Goal: Transaction & Acquisition: Book appointment/travel/reservation

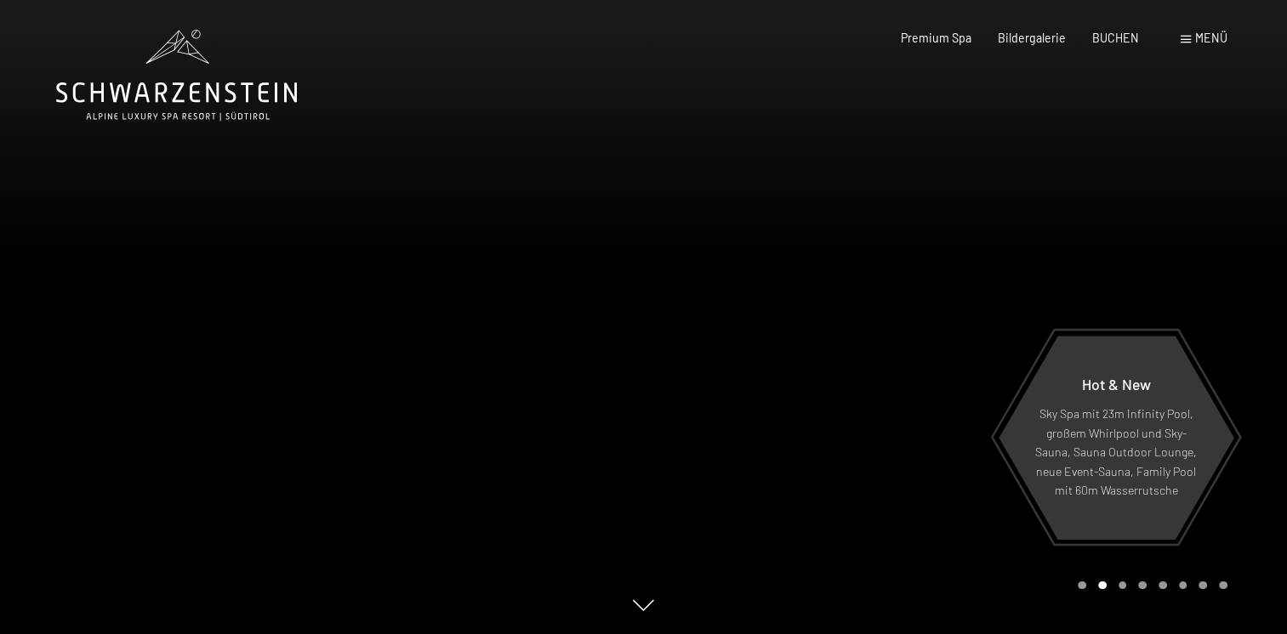
click at [1208, 35] on span "Menü" at bounding box center [1211, 38] width 32 height 14
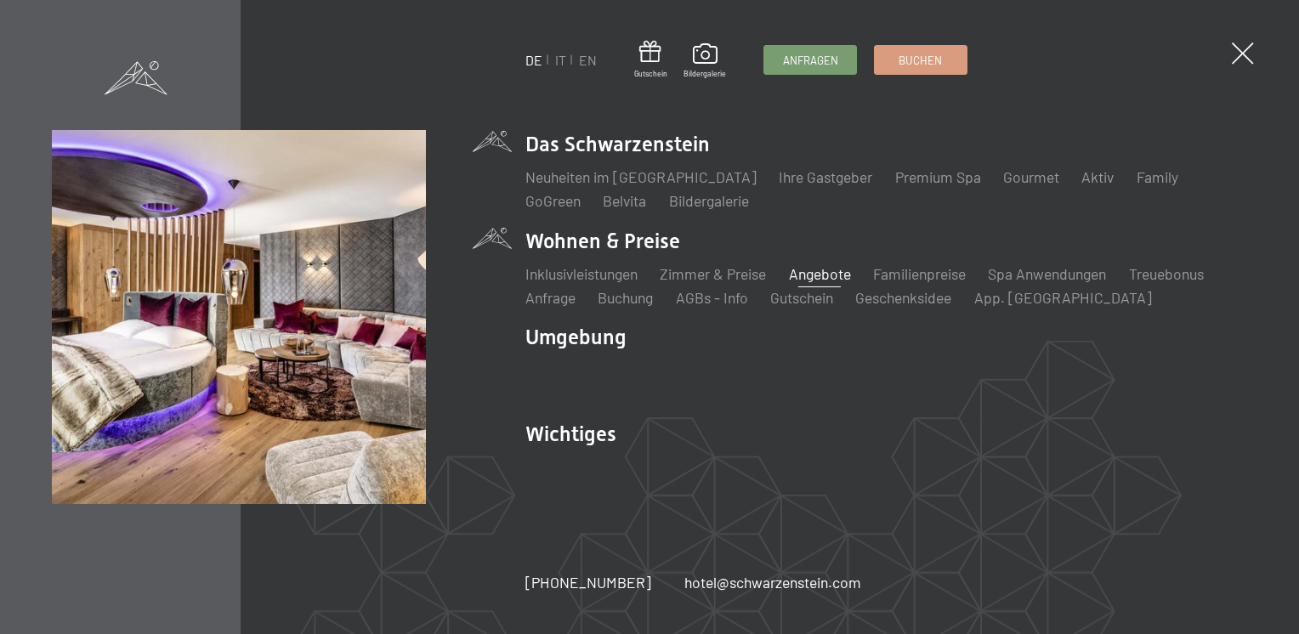
click at [810, 275] on link "Angebote" at bounding box center [820, 273] width 62 height 19
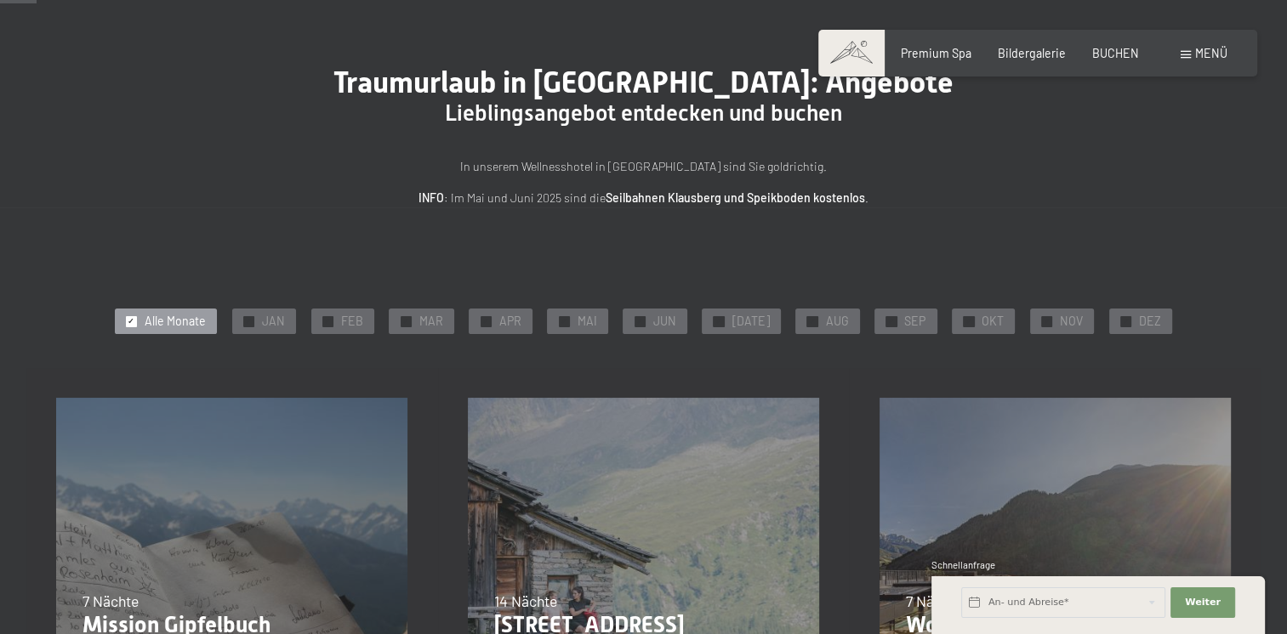
scroll to position [170, 0]
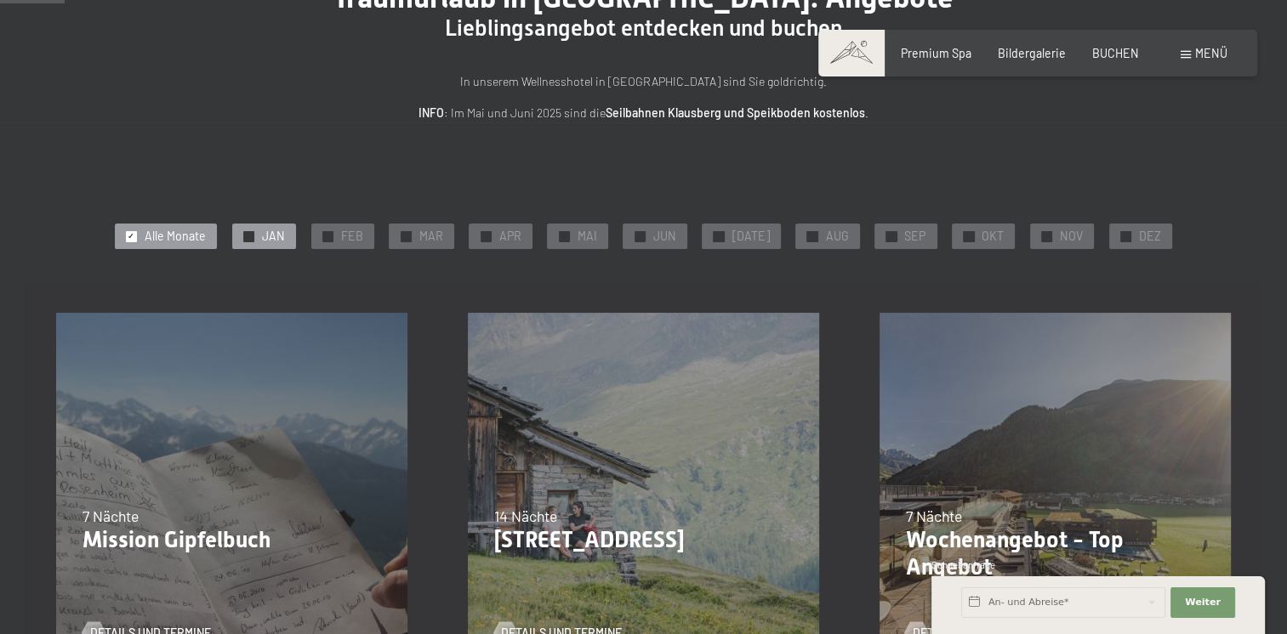
click at [252, 236] on span "✓" at bounding box center [248, 236] width 7 height 10
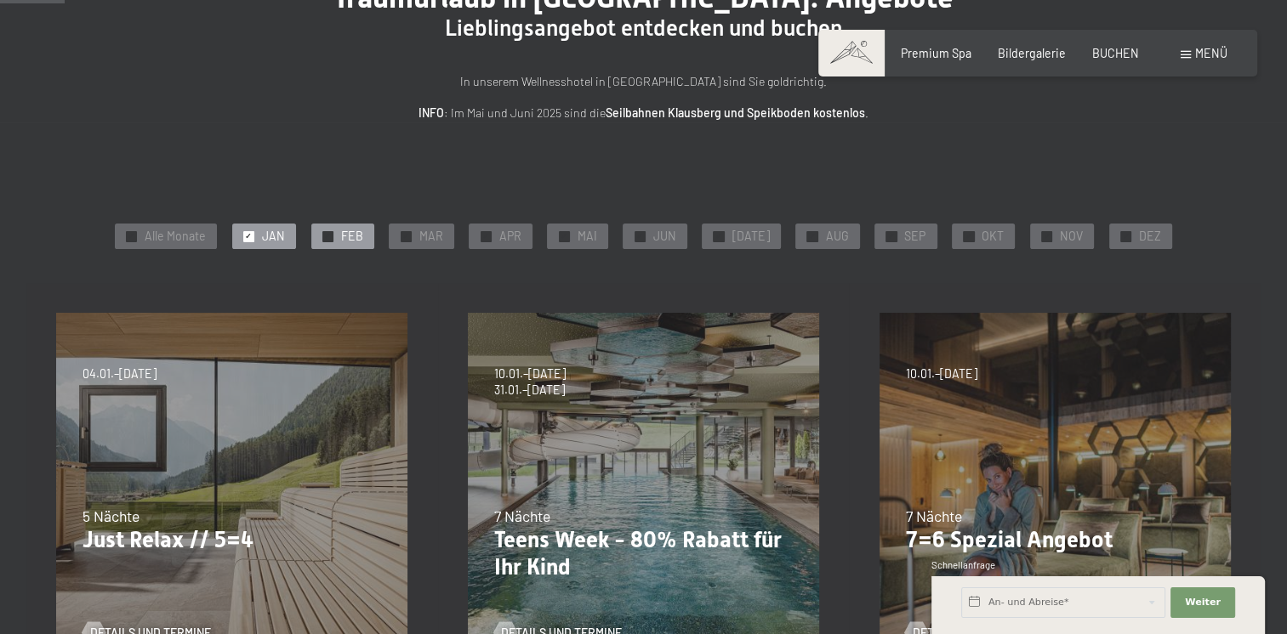
click at [332, 236] on div at bounding box center [327, 236] width 11 height 11
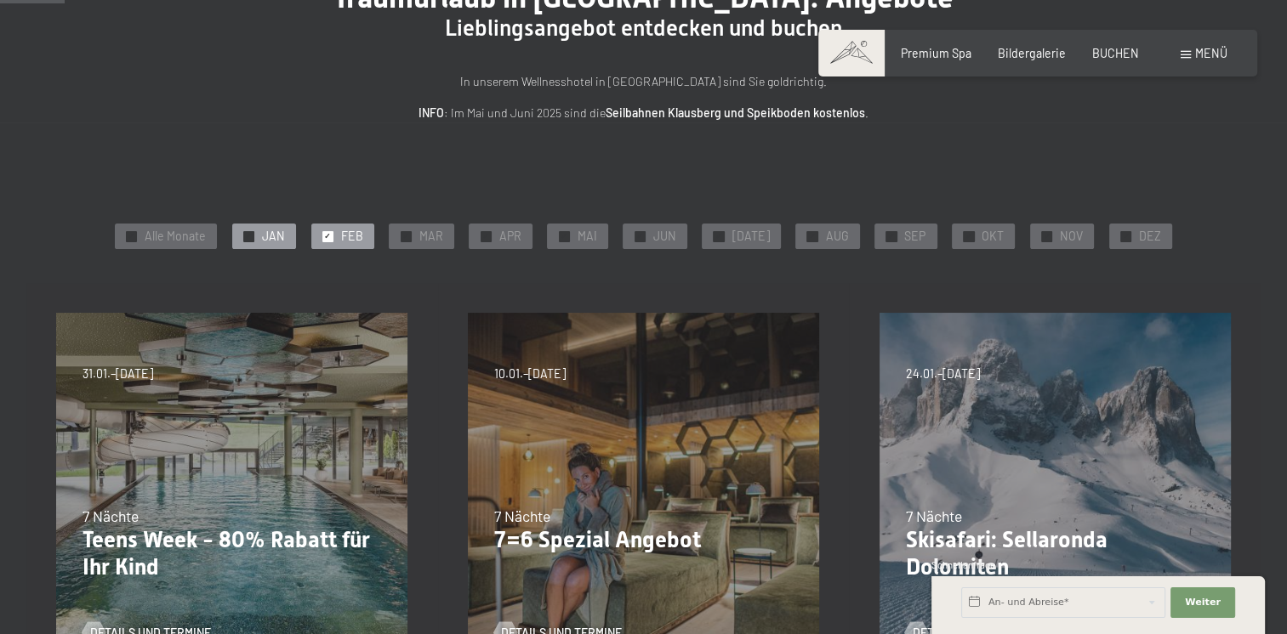
click at [252, 236] on span "✓" at bounding box center [248, 236] width 7 height 10
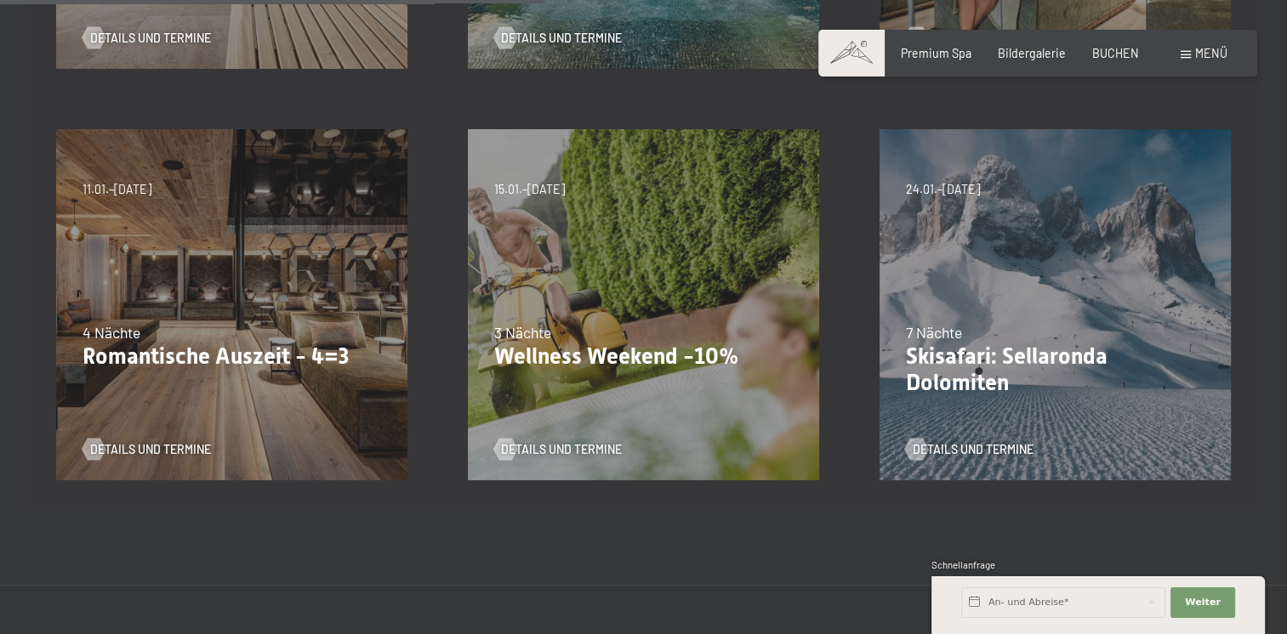
scroll to position [255, 0]
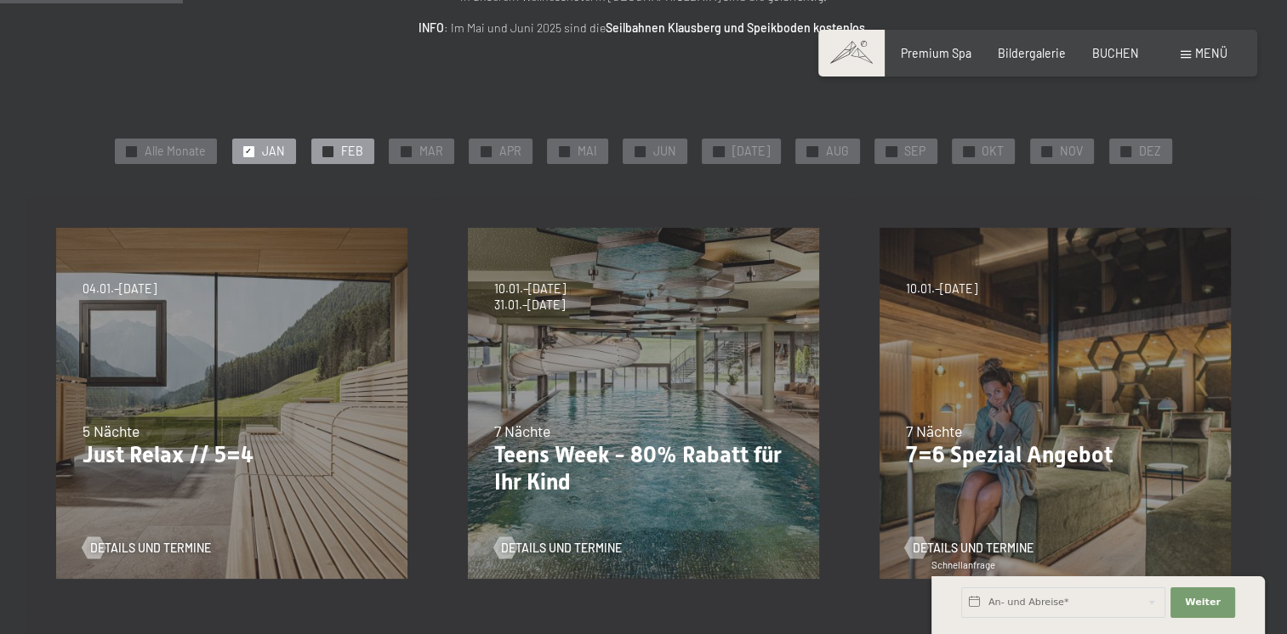
click at [343, 153] on div "✓ FEB" at bounding box center [342, 152] width 63 height 26
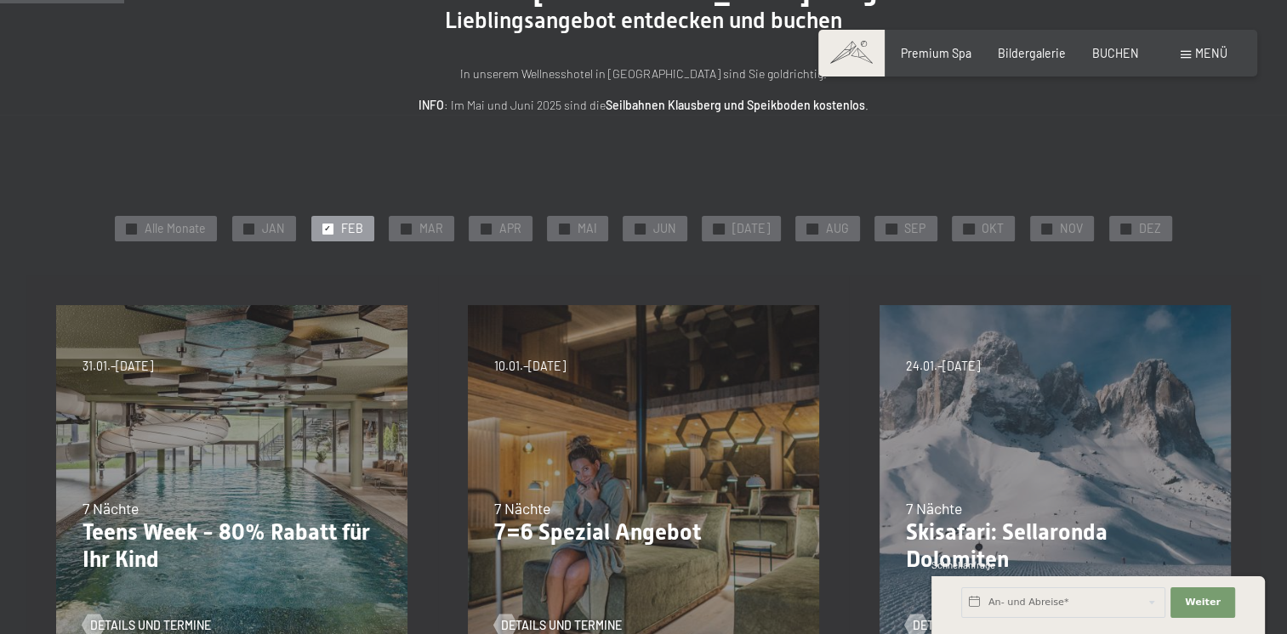
scroll to position [170, 0]
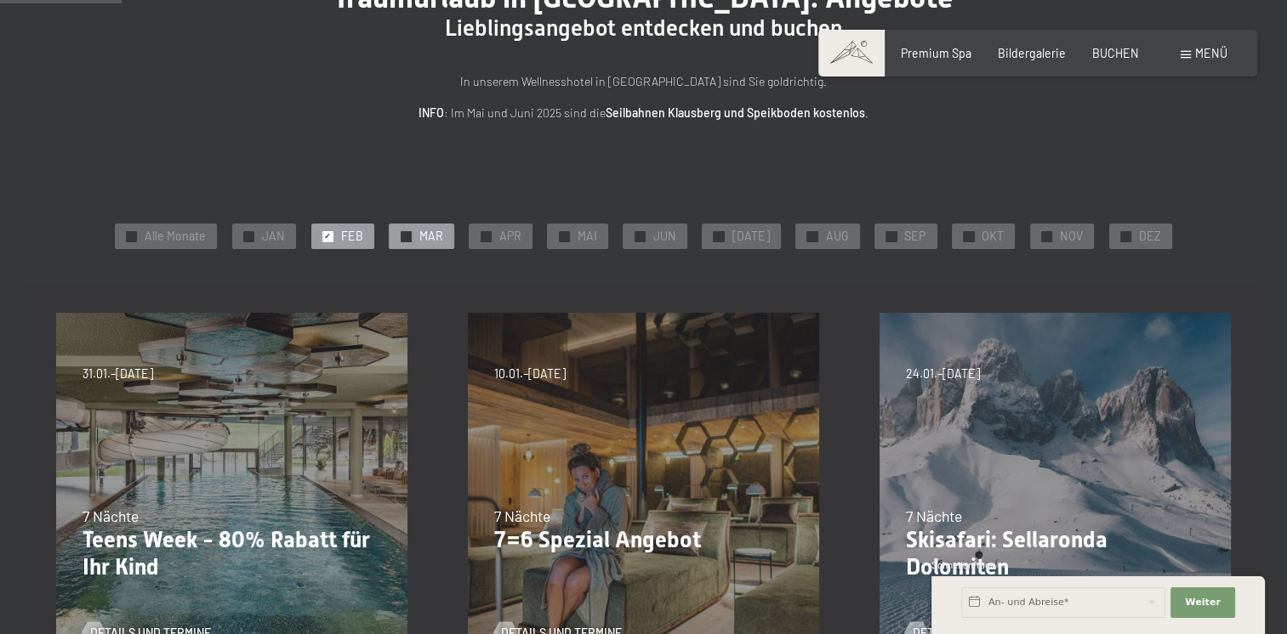
click at [409, 240] on span "✓" at bounding box center [405, 236] width 7 height 10
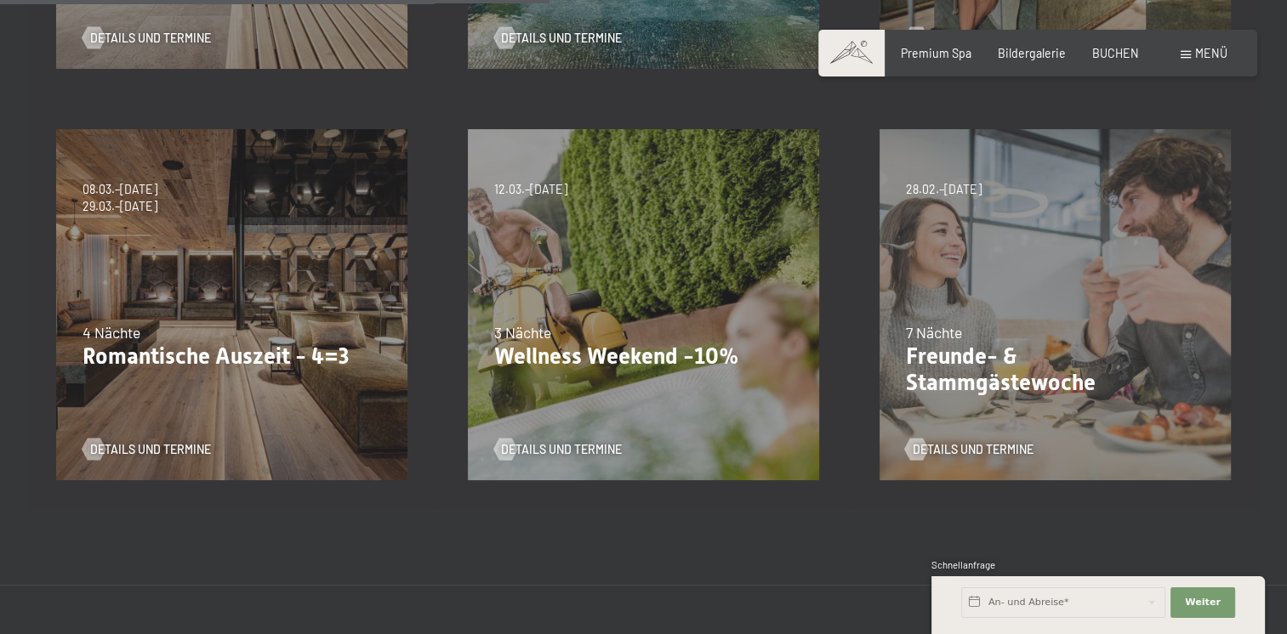
scroll to position [850, 0]
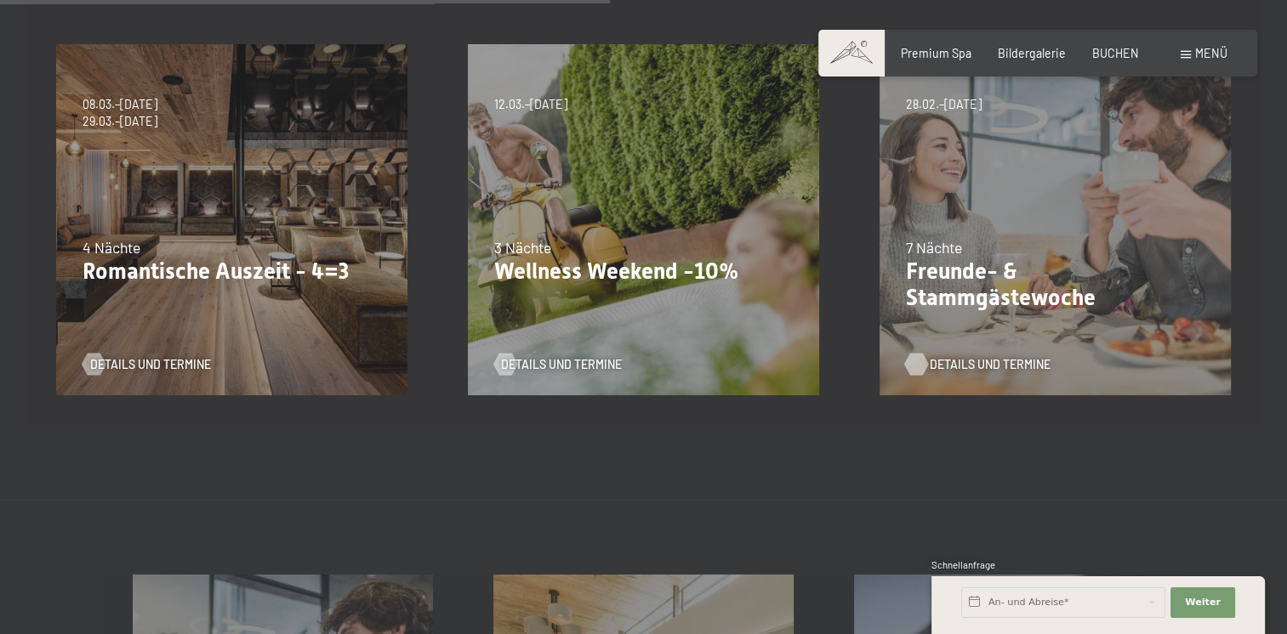
click at [955, 362] on span "Details und Termine" at bounding box center [990, 364] width 121 height 17
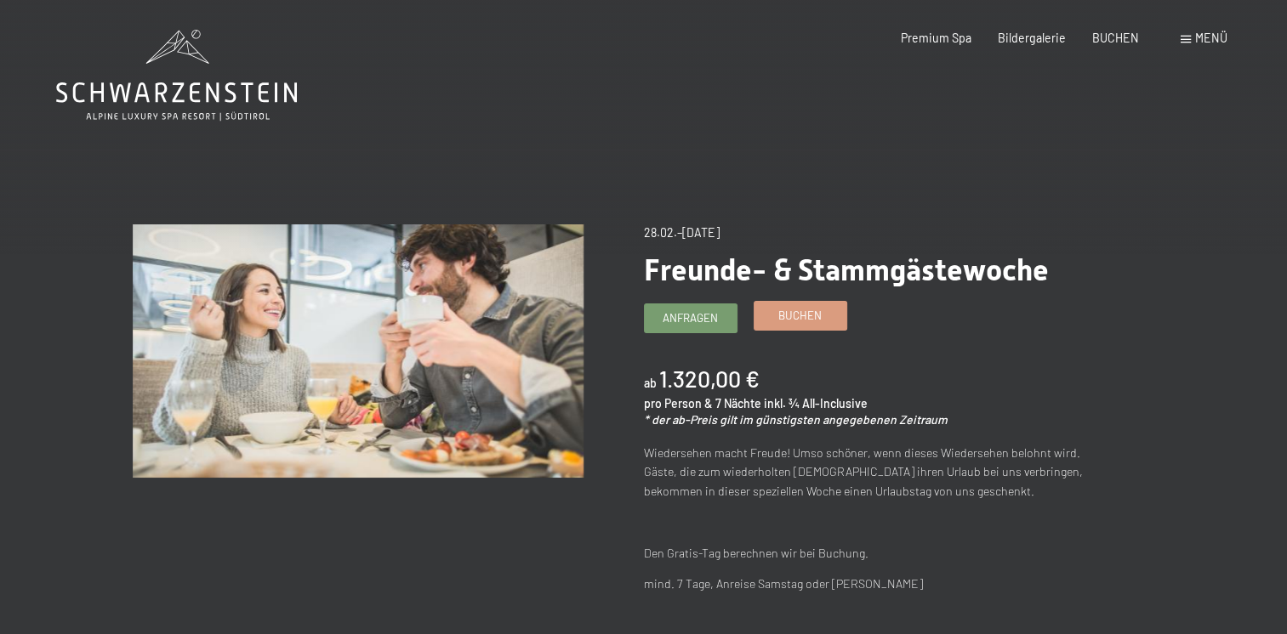
click at [790, 318] on span "Buchen" at bounding box center [799, 315] width 43 height 15
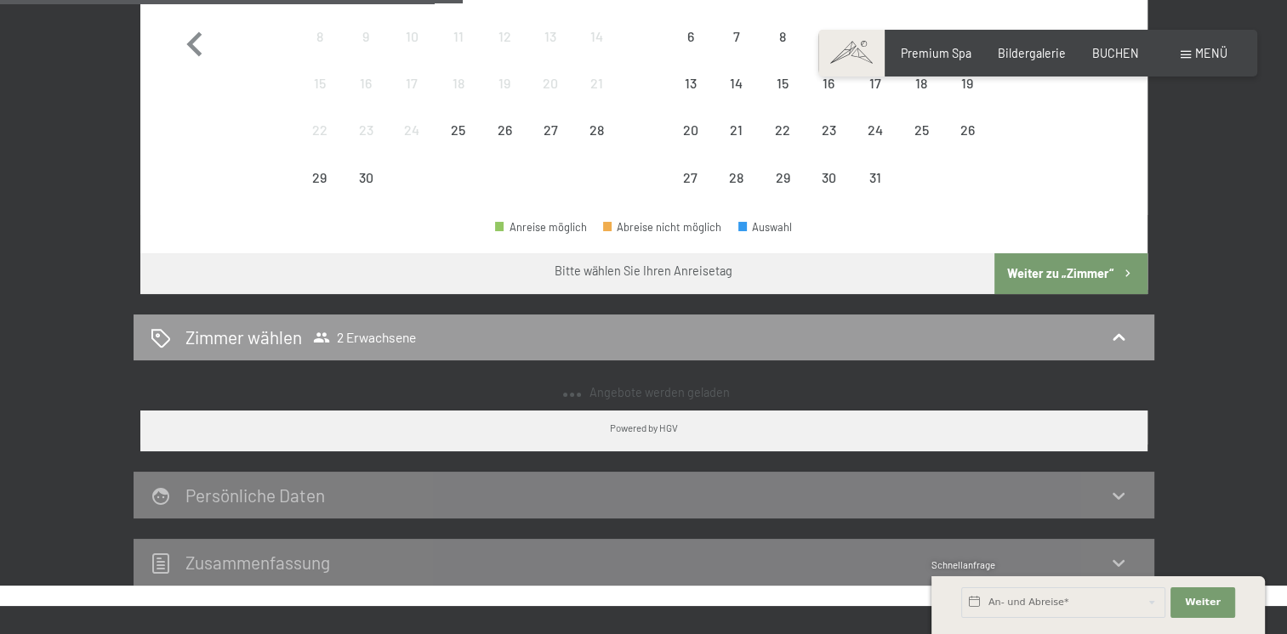
select select "2026-02-01"
select select "2026-03-01"
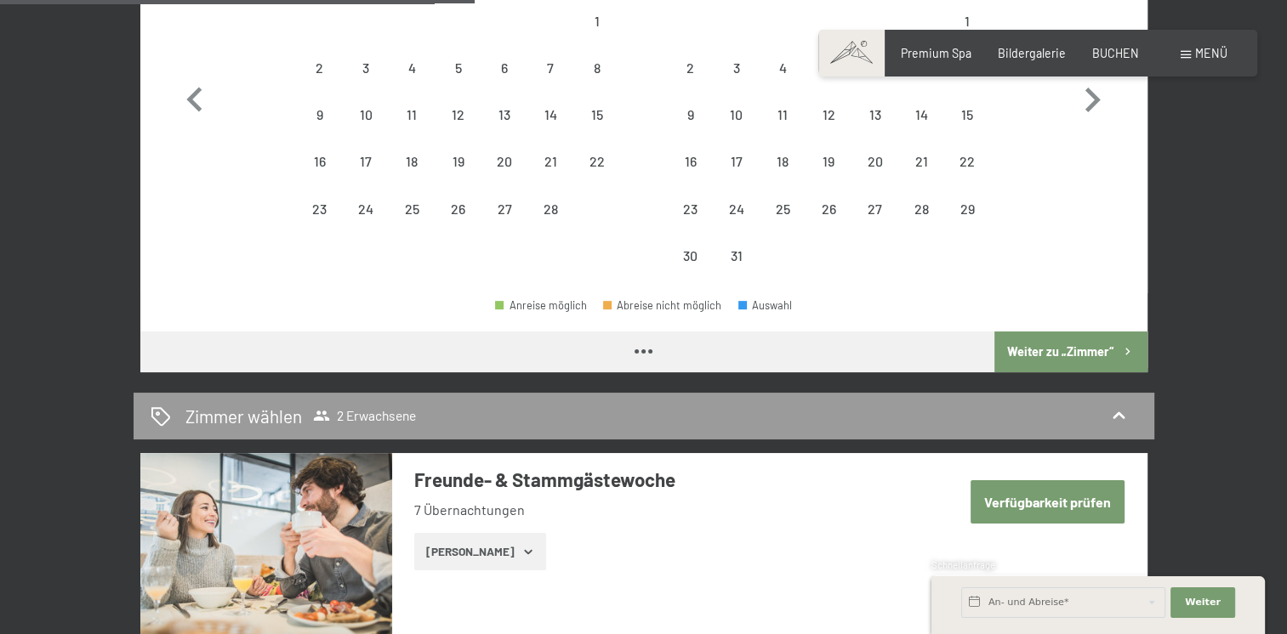
select select "2026-02-01"
select select "2026-03-01"
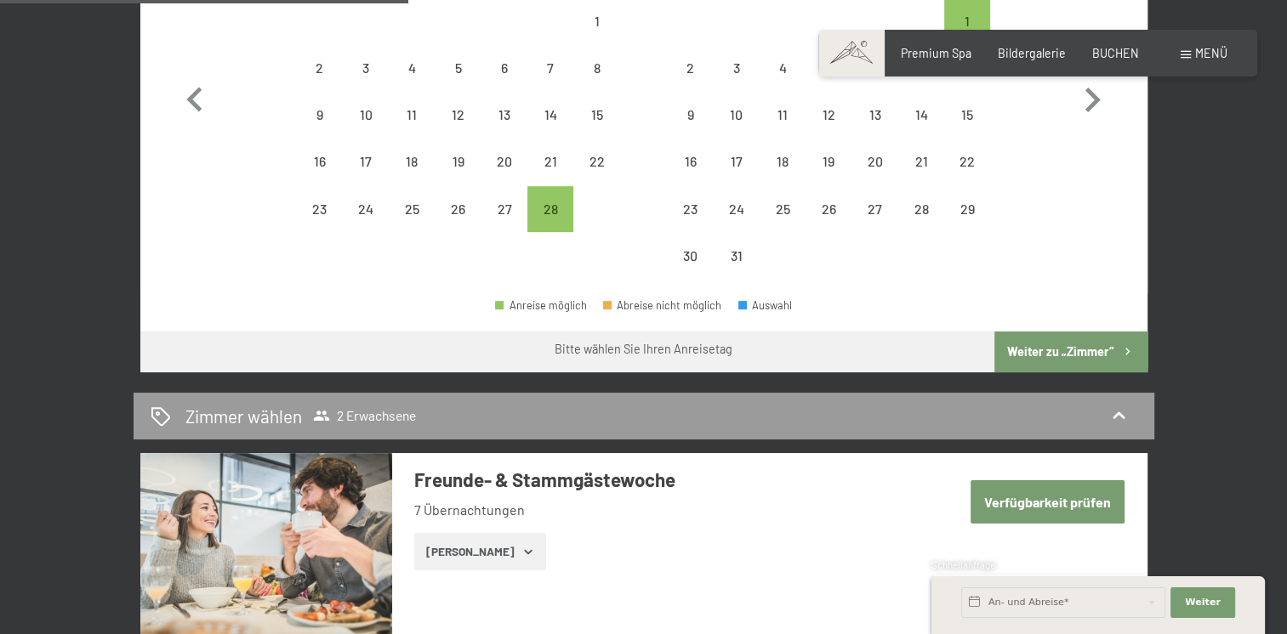
scroll to position [395, 0]
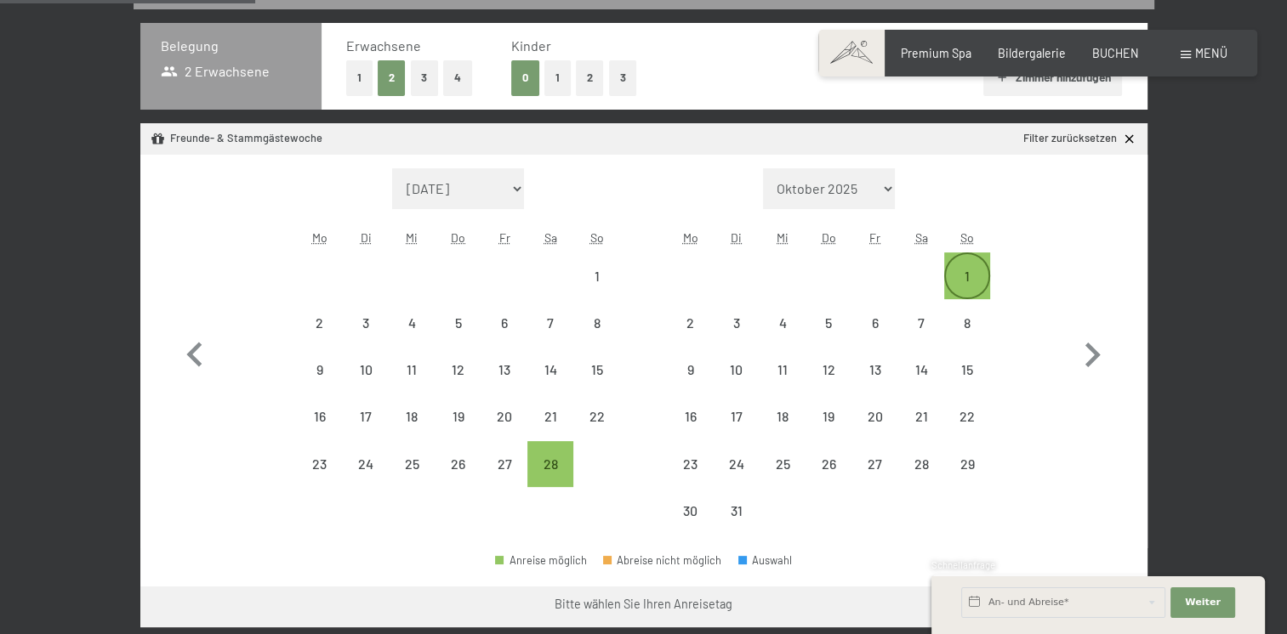
click at [959, 260] on div "1" at bounding box center [967, 275] width 43 height 43
select select "2026-02-01"
select select "2026-03-01"
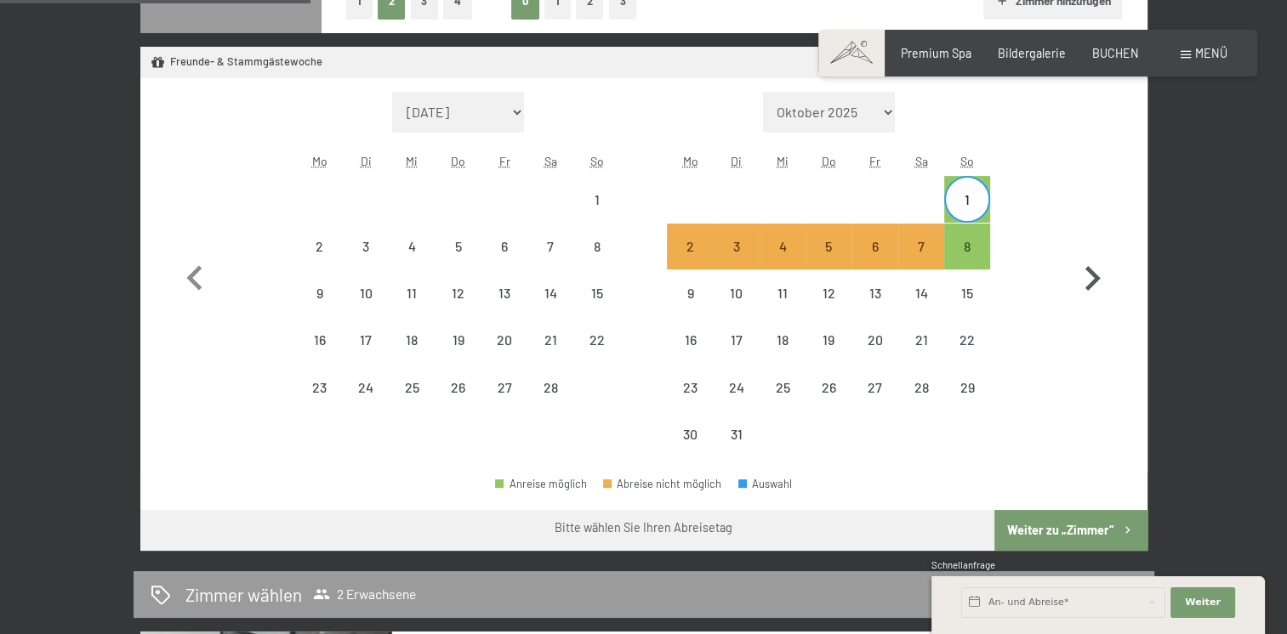
scroll to position [480, 0]
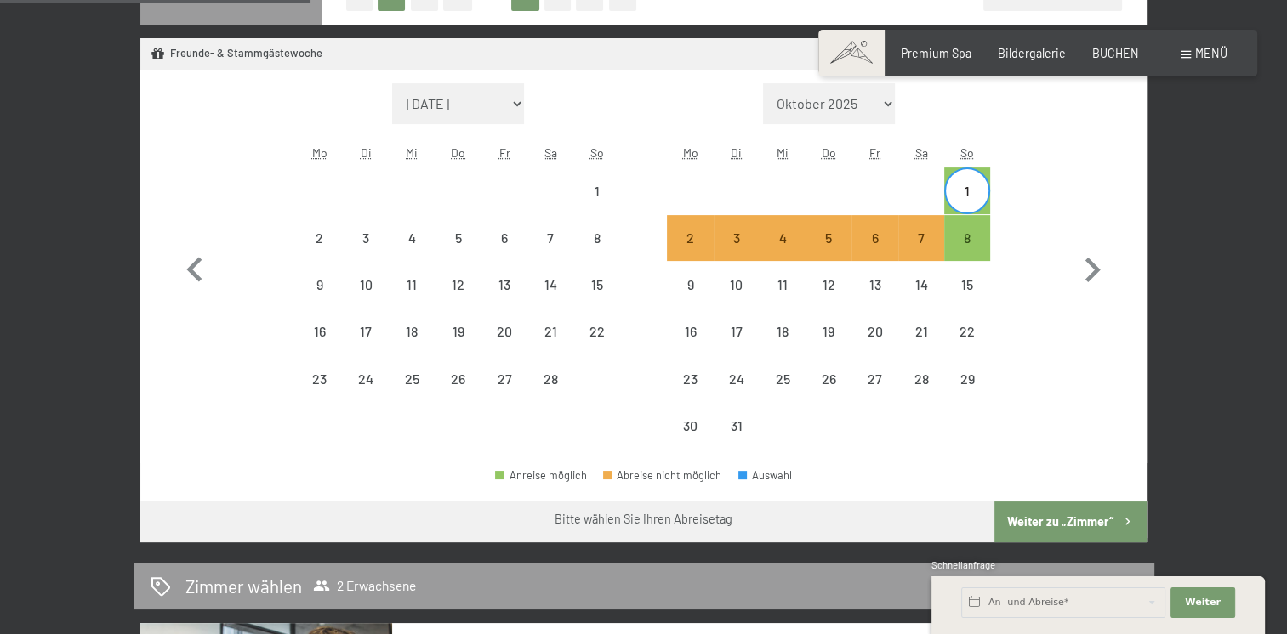
click at [1054, 515] on button "Weiter zu „Zimmer“" at bounding box center [1070, 522] width 152 height 41
select select "2026-02-01"
select select "2026-03-01"
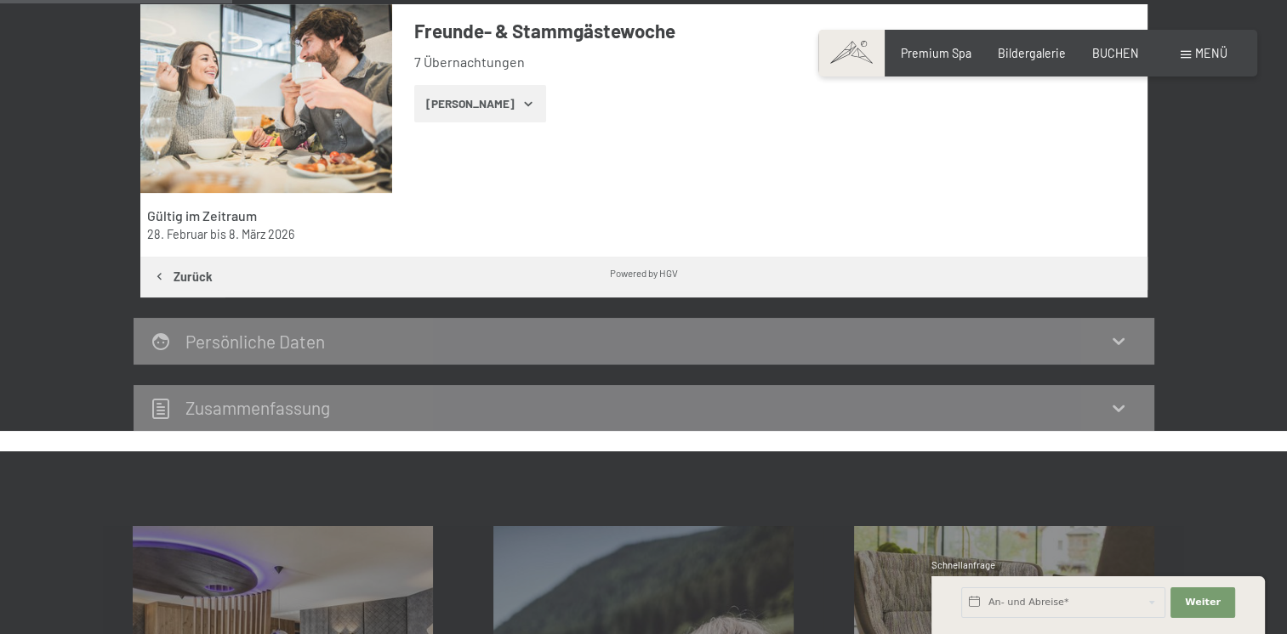
scroll to position [357, 0]
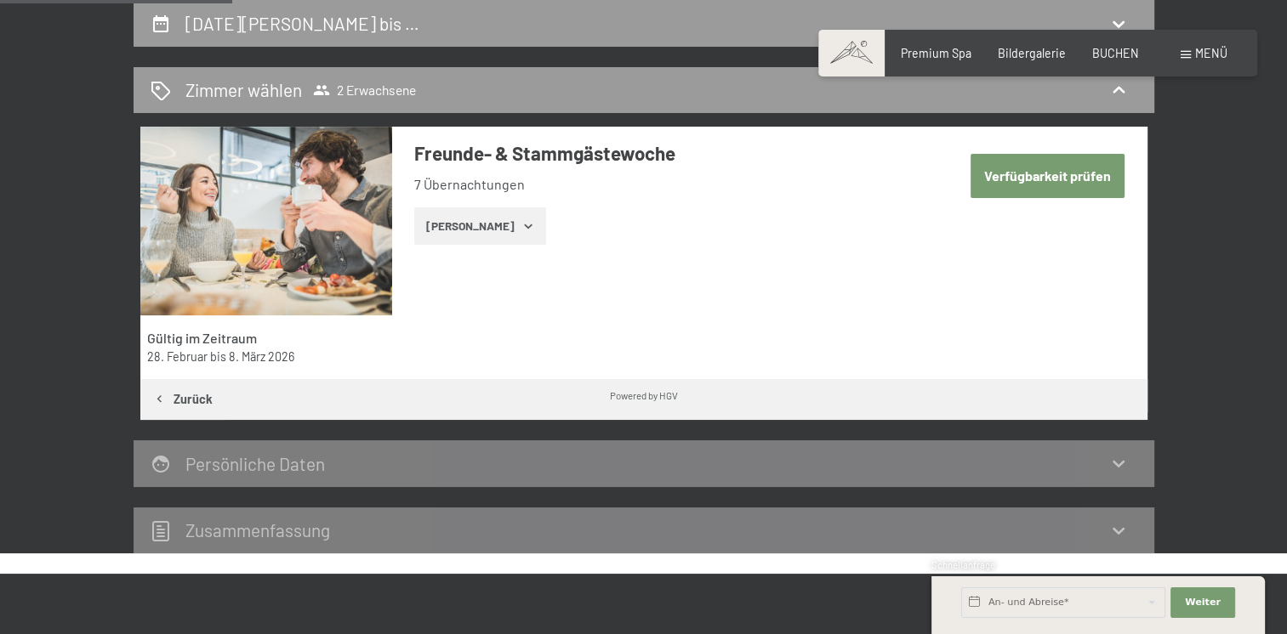
click at [492, 231] on button "Zeige Zimmer" at bounding box center [480, 226] width 132 height 37
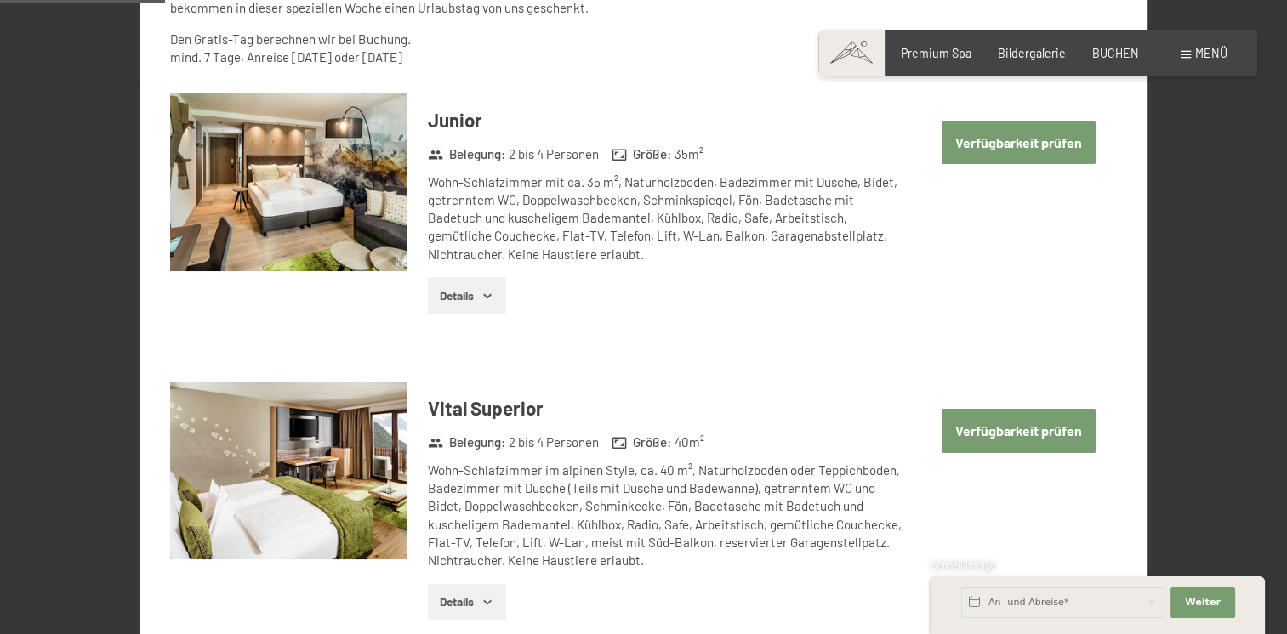
scroll to position [782, 0]
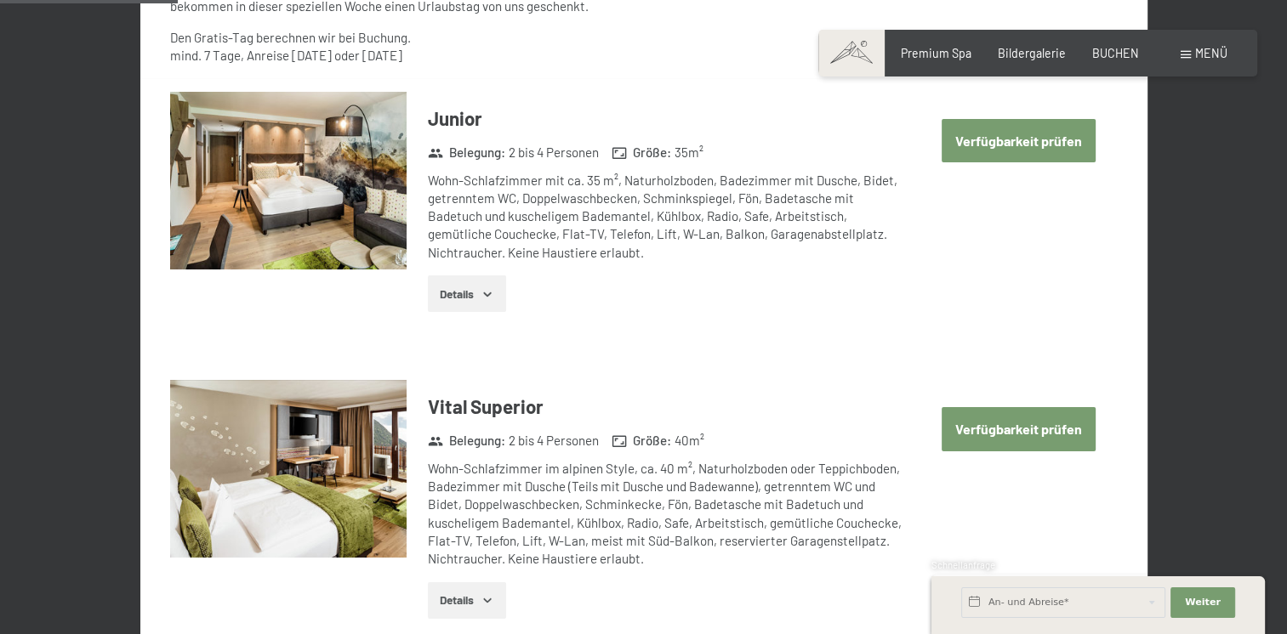
click at [1019, 147] on button "Verfügbarkeit prüfen" at bounding box center [1018, 140] width 154 height 43
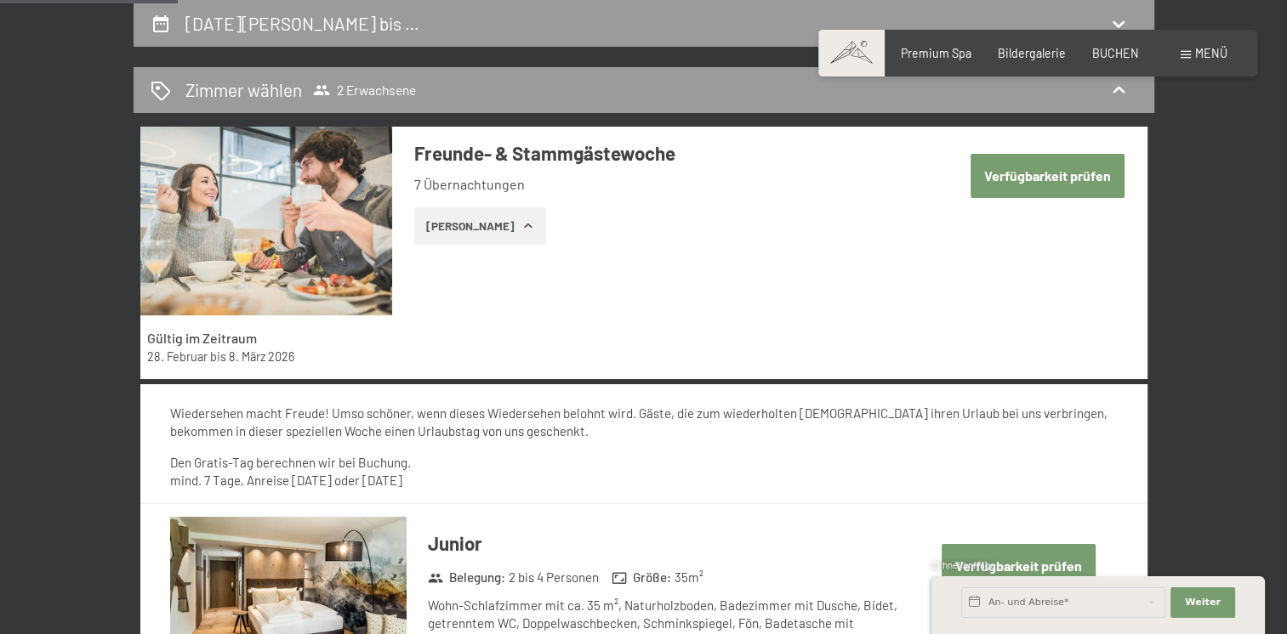
select select "2026-02-01"
select select "2026-03-01"
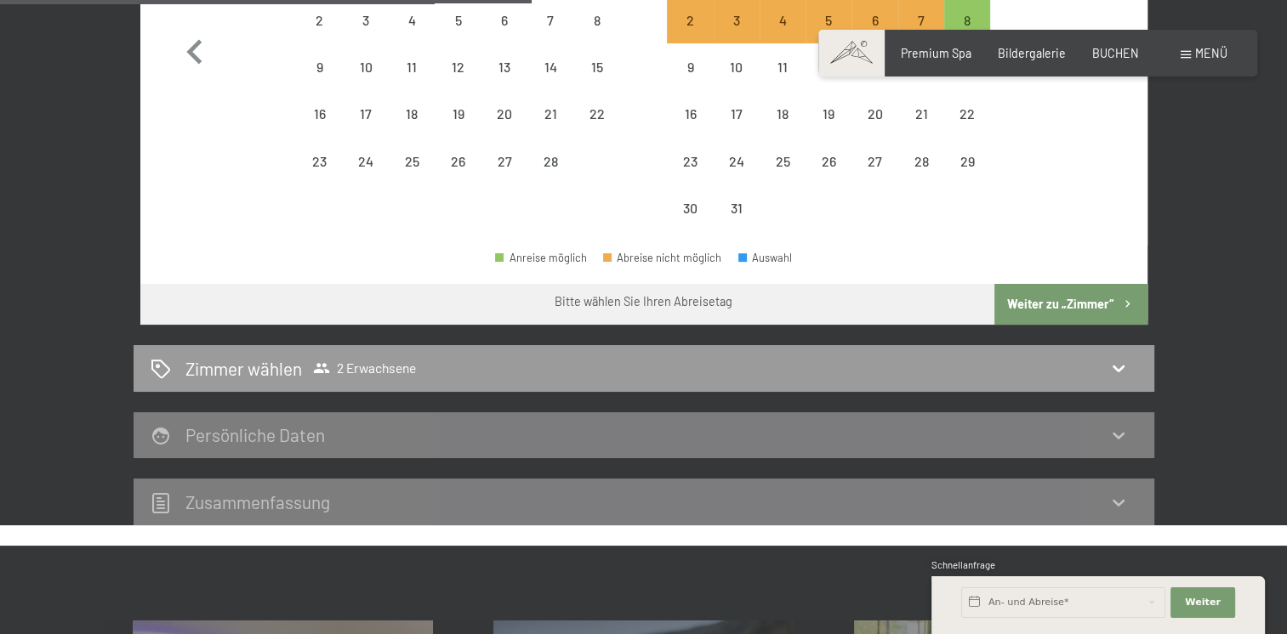
click at [1085, 301] on button "Weiter zu „Zimmer“" at bounding box center [1070, 304] width 152 height 41
select select "2026-02-01"
select select "2026-03-01"
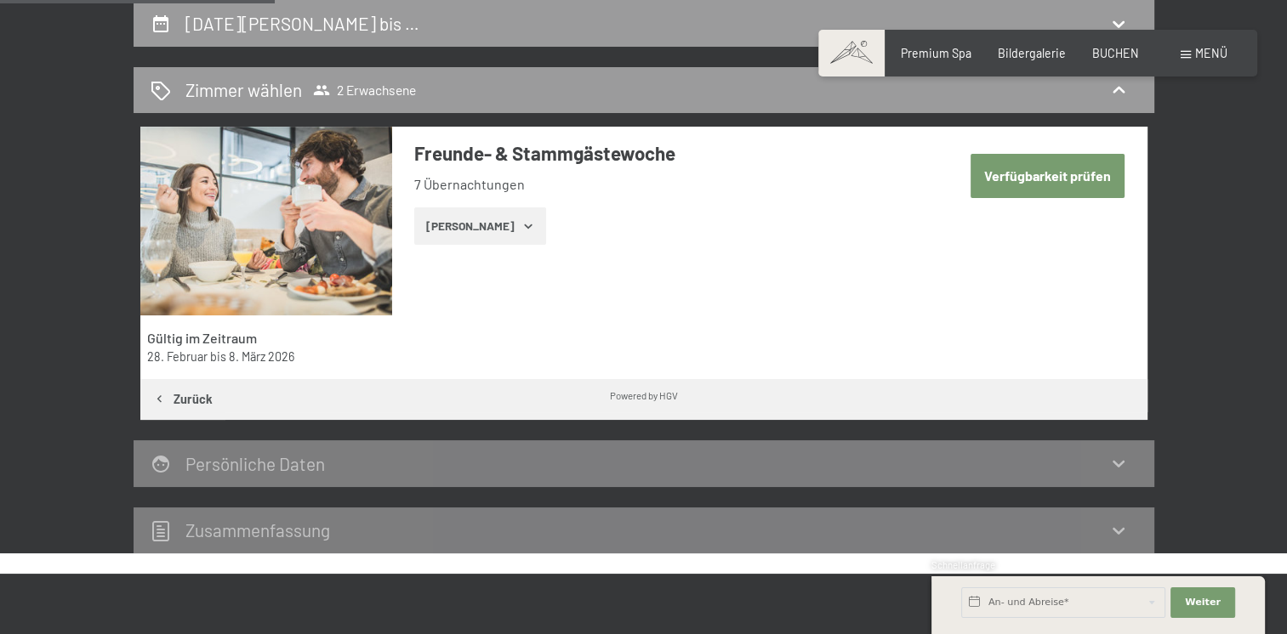
click at [487, 226] on button "Zeige Zimmer" at bounding box center [480, 226] width 132 height 37
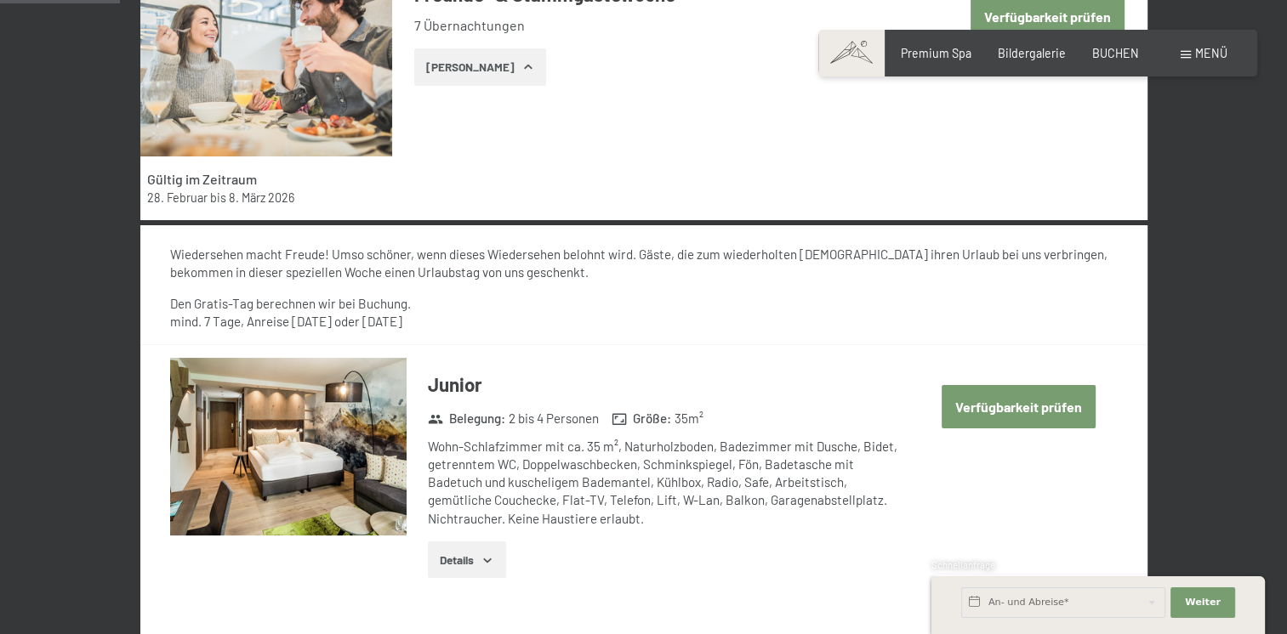
scroll to position [527, 0]
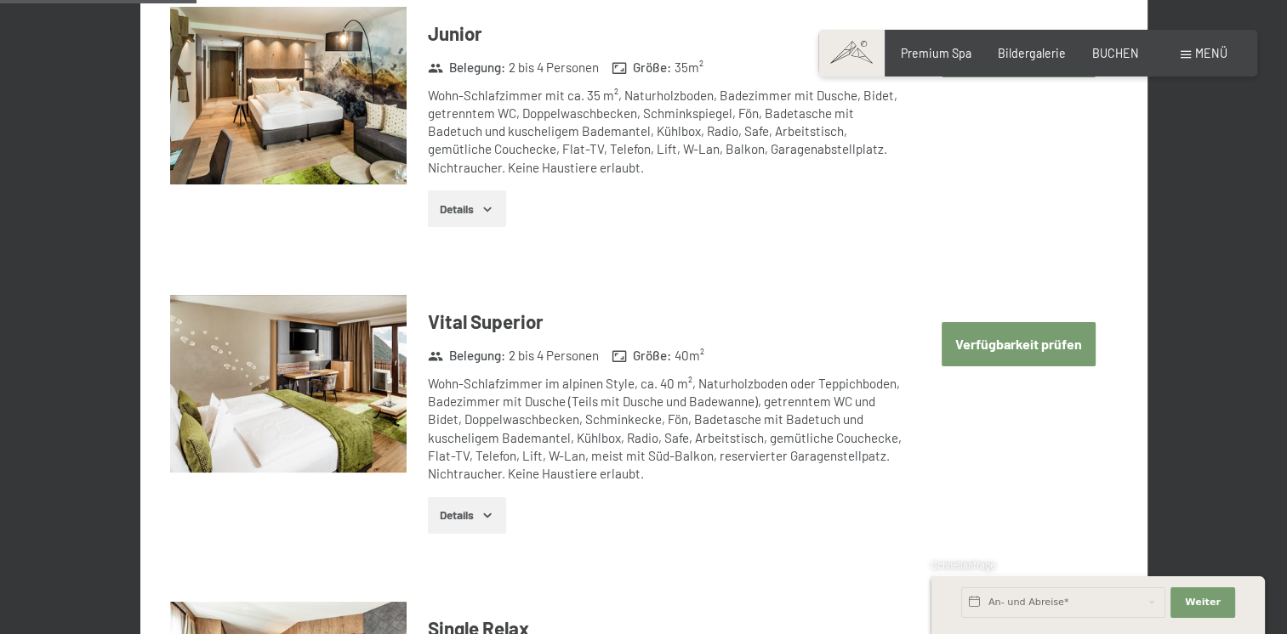
click at [983, 348] on button "Verfügbarkeit prüfen" at bounding box center [1018, 343] width 154 height 43
select select "2026-02-01"
select select "2026-03-01"
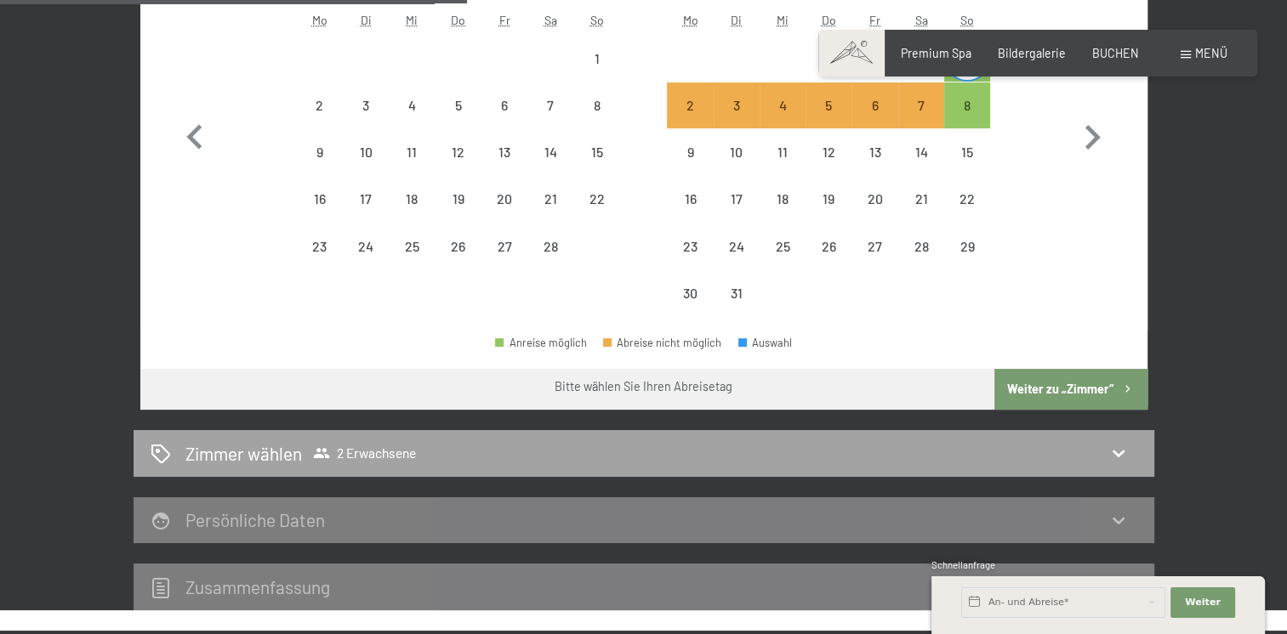
click at [1041, 452] on div "Zimmer wählen 2 Erwachsene" at bounding box center [644, 453] width 987 height 25
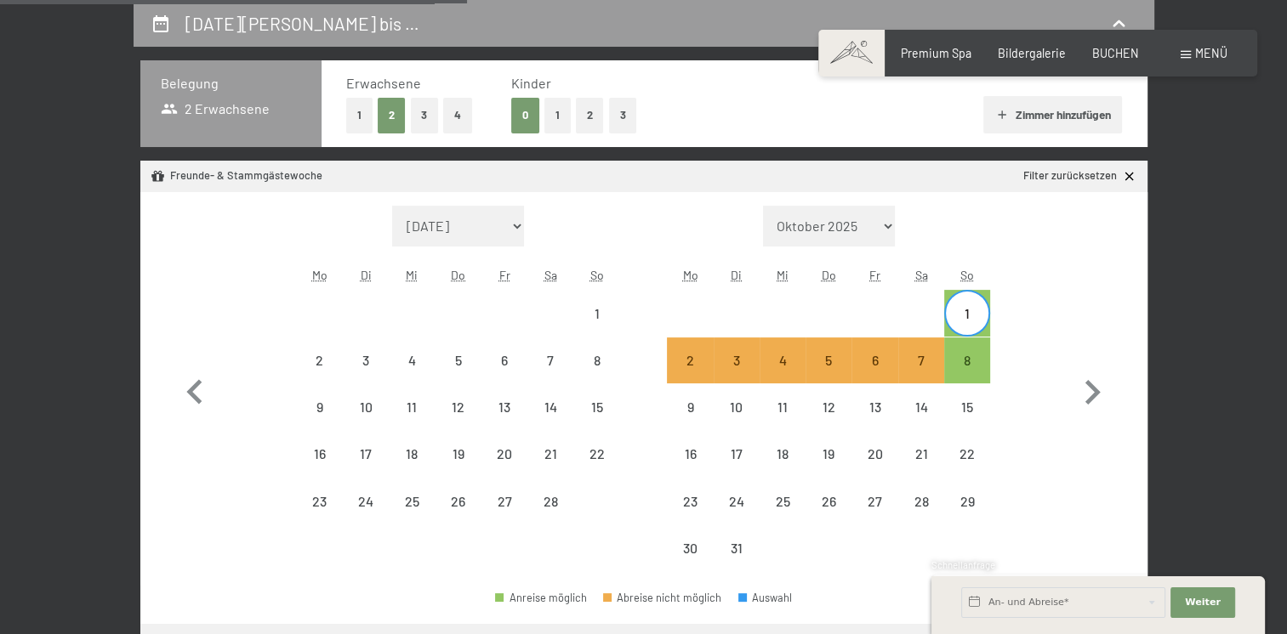
select select "2026-02-01"
select select "2026-03-01"
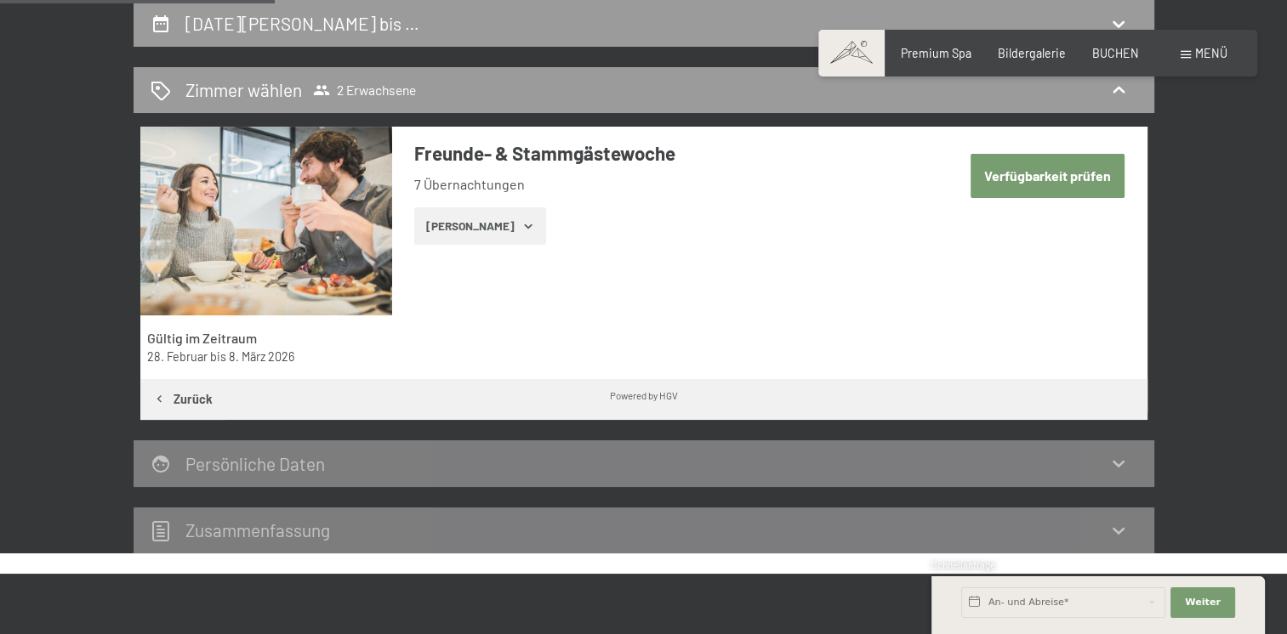
click at [490, 220] on button "Zeige Zimmer" at bounding box center [480, 226] width 132 height 37
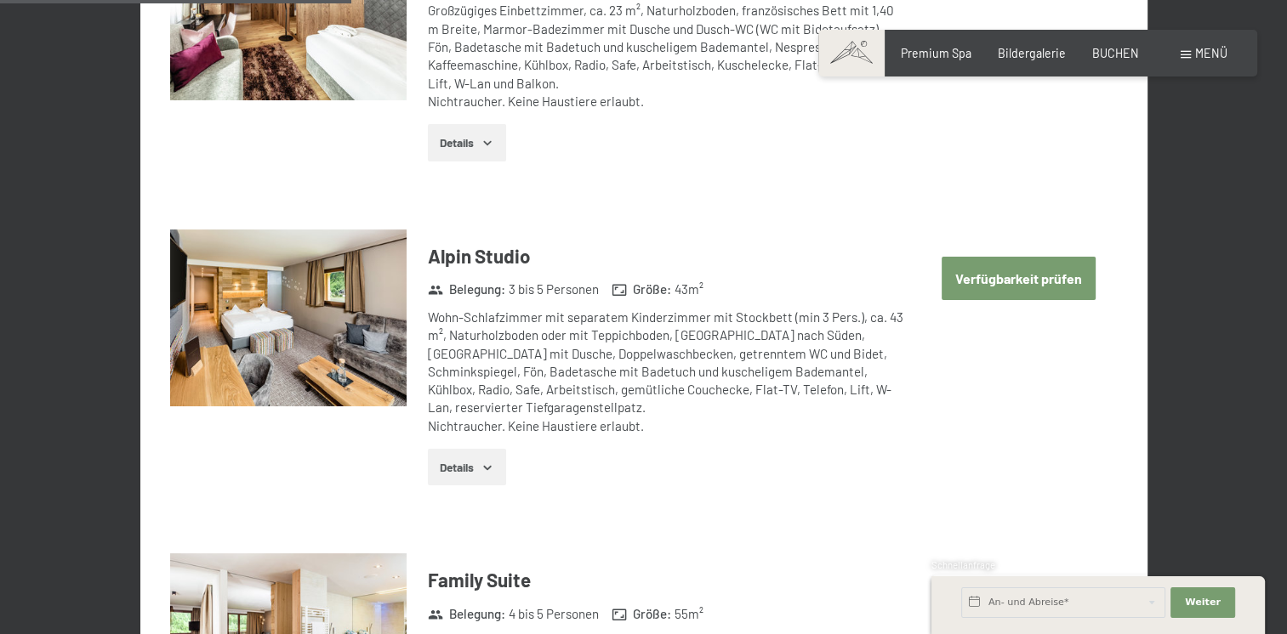
scroll to position [1548, 0]
click at [1017, 274] on button "Verfügbarkeit prüfen" at bounding box center [1018, 277] width 154 height 43
select select "2026-02-01"
select select "2026-03-01"
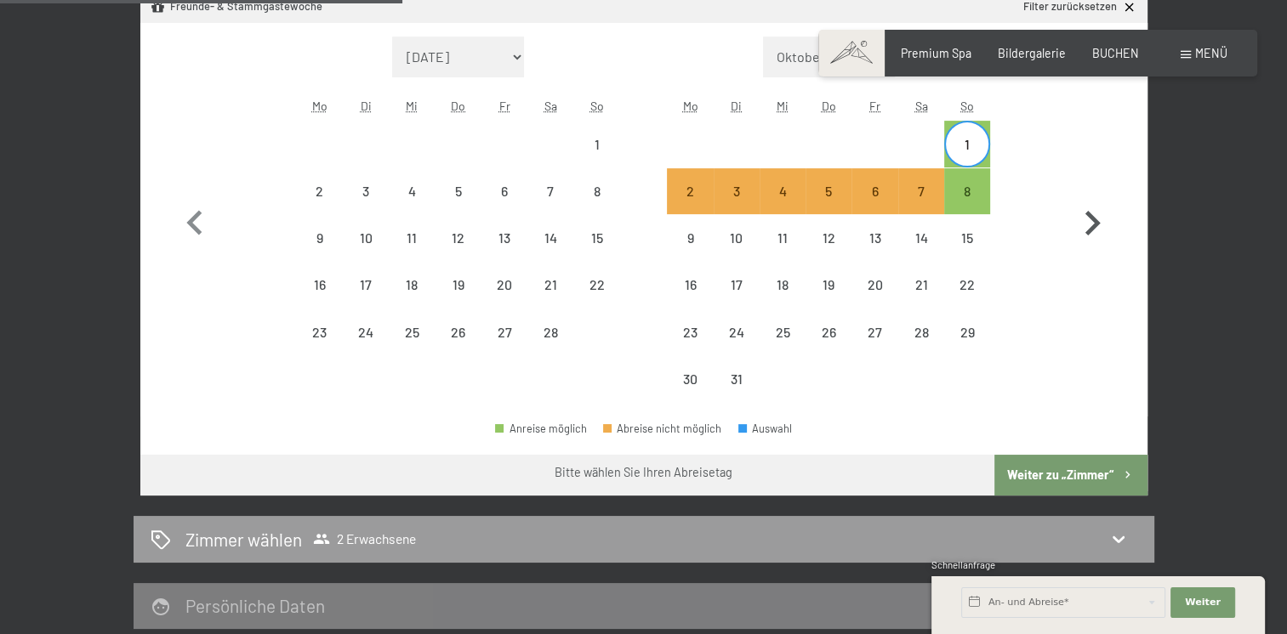
scroll to position [527, 0]
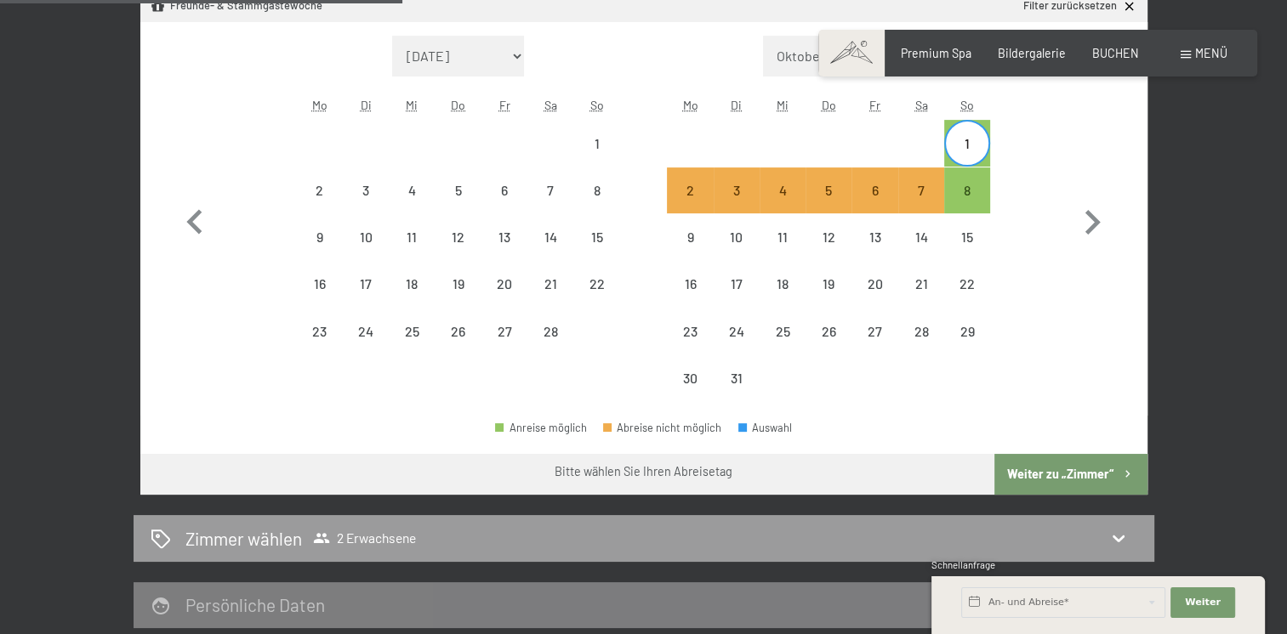
click at [1075, 467] on button "Weiter zu „Zimmer“" at bounding box center [1070, 474] width 152 height 41
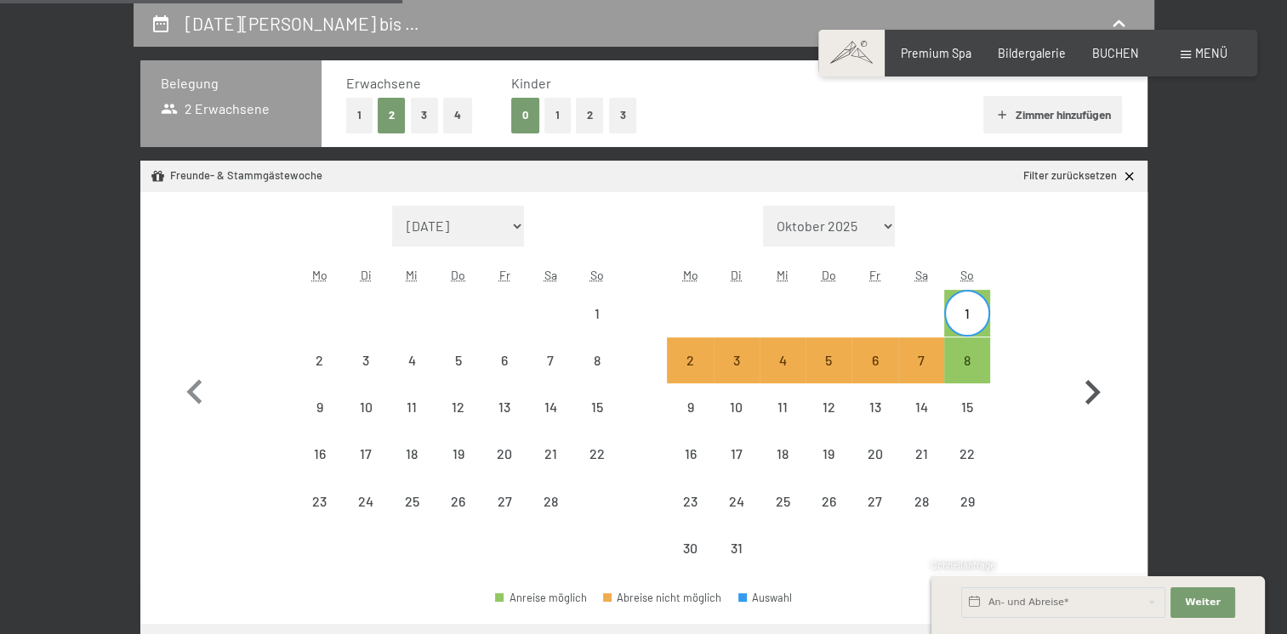
select select "2026-02-01"
select select "2026-03-01"
